Goal: Obtain resource: Download file/media

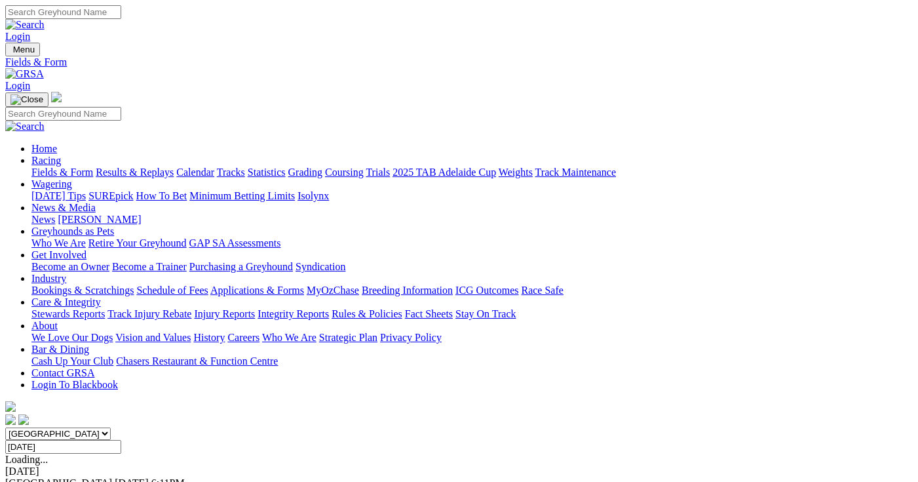
select select "SA"
click at [49, 427] on select "[GEOGRAPHIC_DATA] [GEOGRAPHIC_DATA] [GEOGRAPHIC_DATA] [GEOGRAPHIC_DATA] [GEOGRA…" at bounding box center [57, 433] width 105 height 12
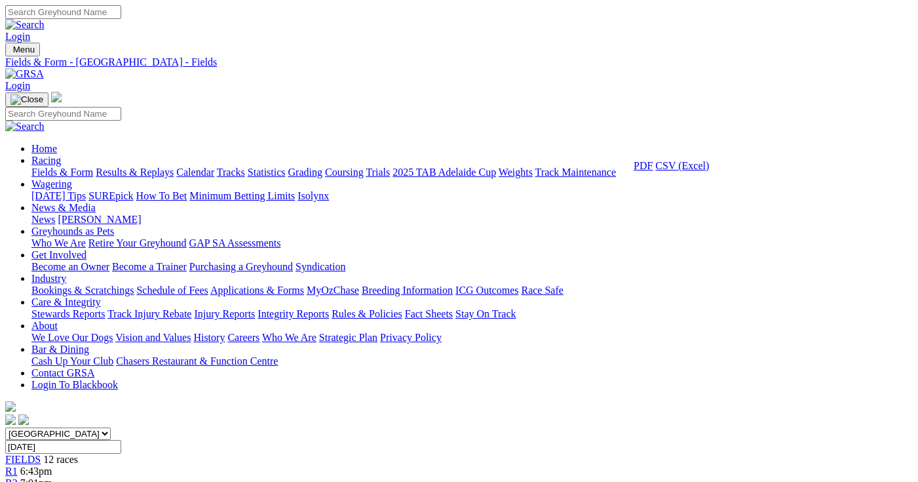
click at [691, 171] on link "CSV (Excel)" at bounding box center [682, 165] width 54 height 11
